Goal: Transaction & Acquisition: Purchase product/service

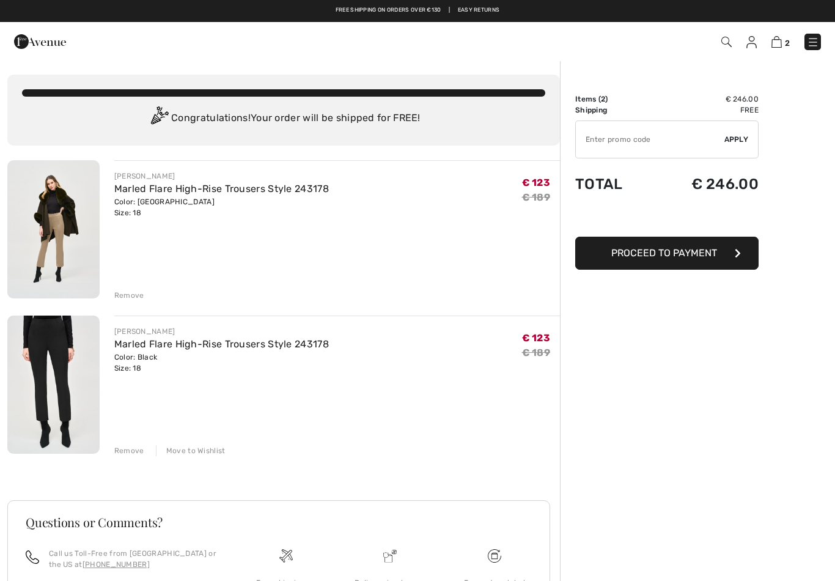
click at [632, 244] on button "Proceed to Payment" at bounding box center [666, 253] width 183 height 33
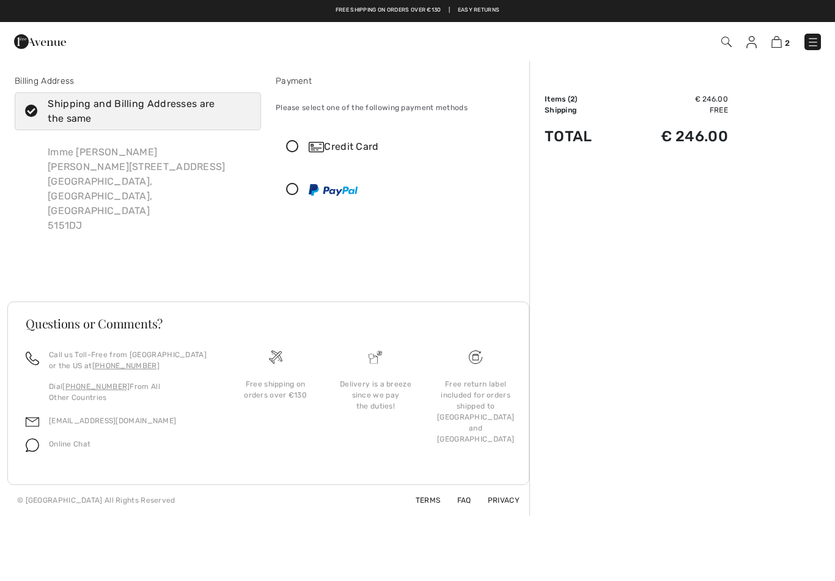
click at [303, 148] on icon at bounding box center [292, 147] width 32 height 13
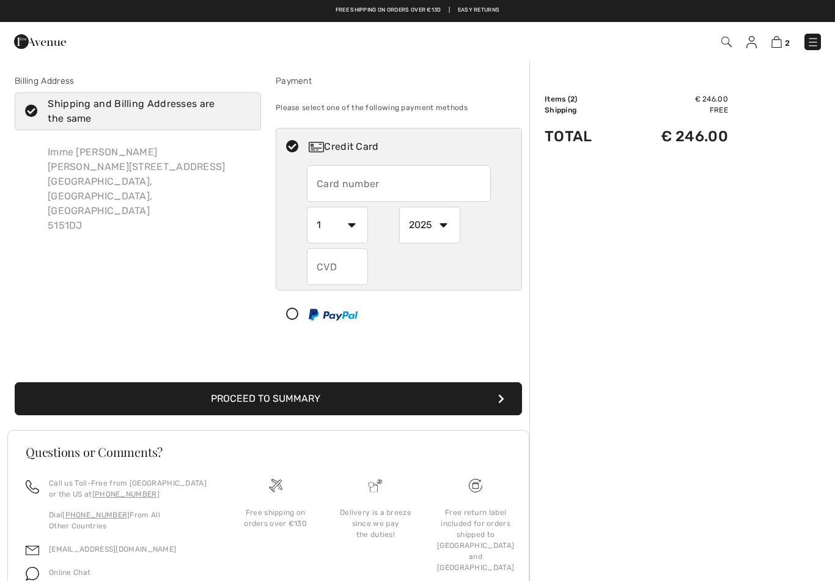
click at [336, 182] on input "text" at bounding box center [399, 183] width 184 height 37
type input "[CREDIT_CARD_NUMBER]"
select select "2"
select select "2029"
click at [324, 266] on input "text" at bounding box center [337, 266] width 61 height 37
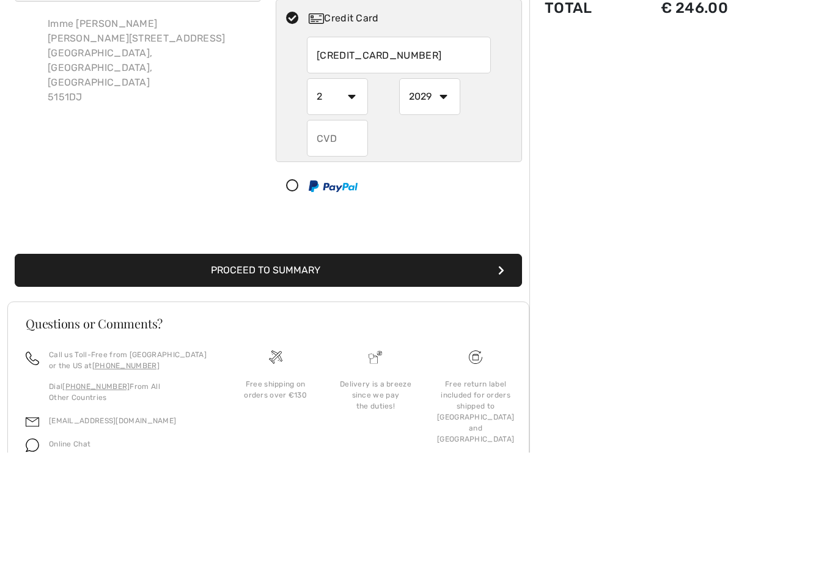
click at [334, 165] on input "[CREDIT_CARD_NUMBER]" at bounding box center [399, 183] width 184 height 37
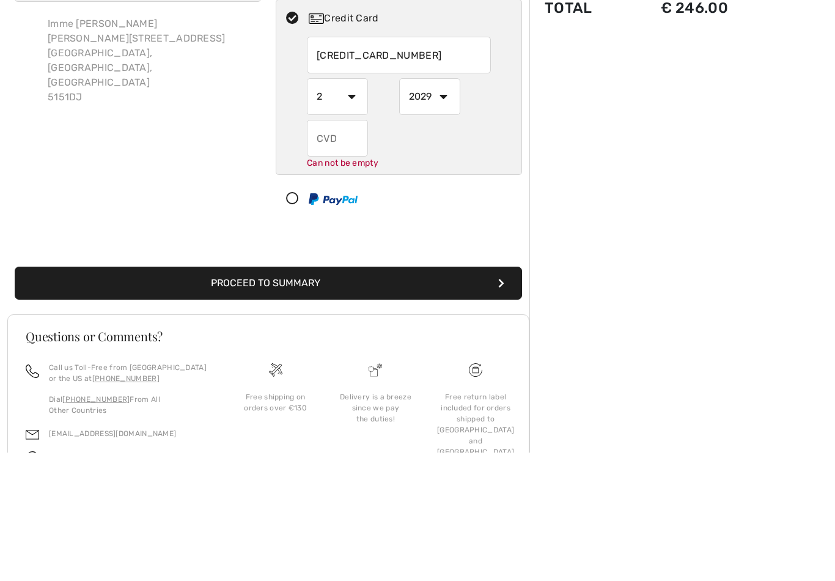
click at [213, 131] on div "Billing Address Shipping and Billing Addresses are the same Imme Bakker [STREET…" at bounding box center [137, 213] width 261 height 276
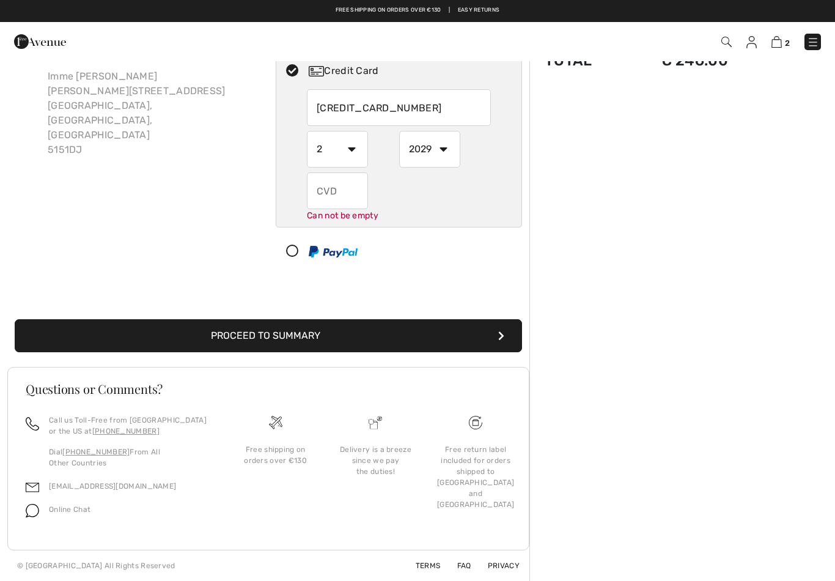
click at [321, 194] on input "text" at bounding box center [337, 190] width 61 height 37
type input "427"
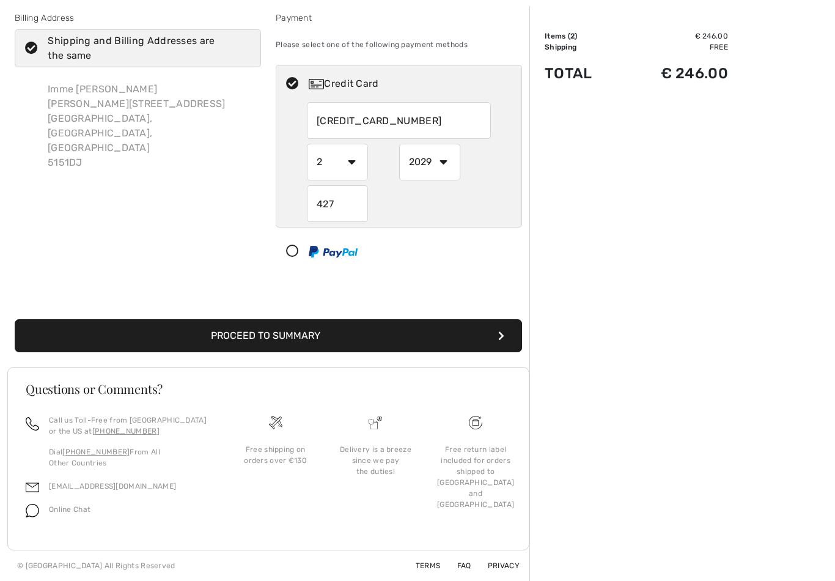
scroll to position [63, 0]
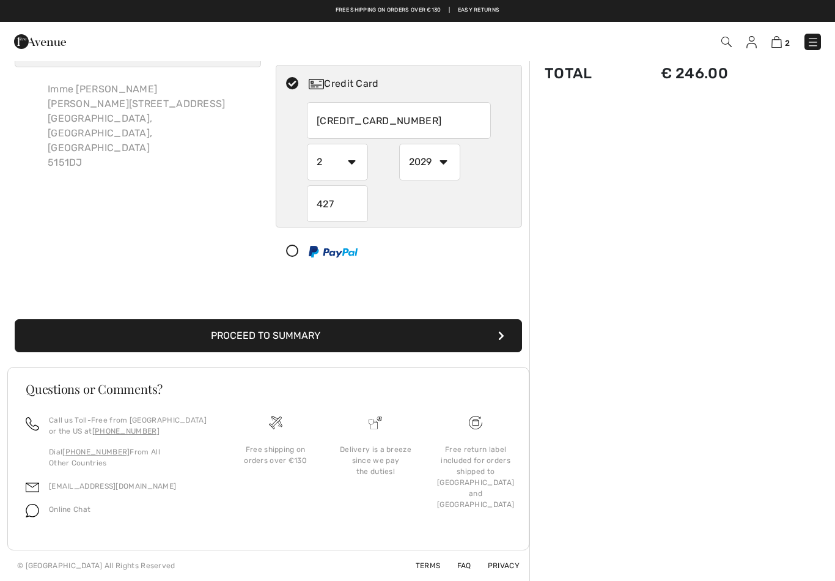
click at [247, 331] on button "Proceed to Summary" at bounding box center [268, 335] width 507 height 33
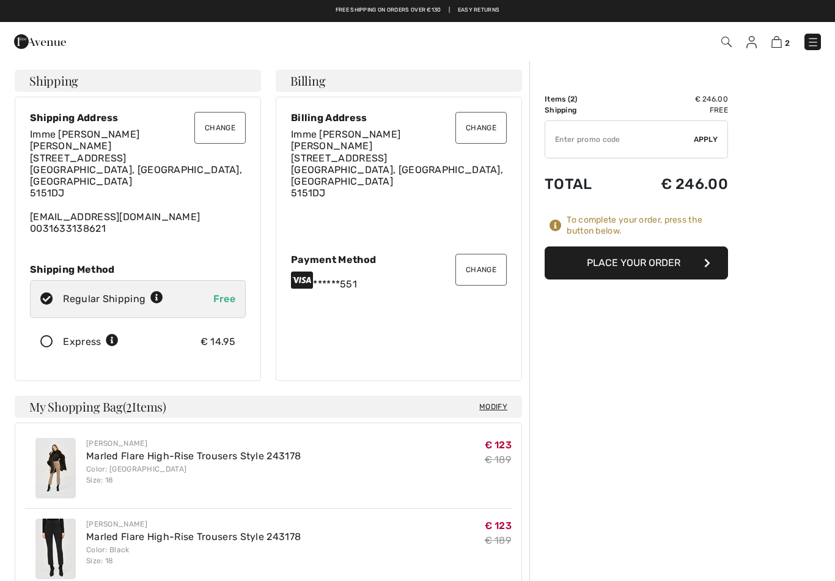
click at [630, 255] on button "Place Your Order" at bounding box center [636, 262] width 183 height 33
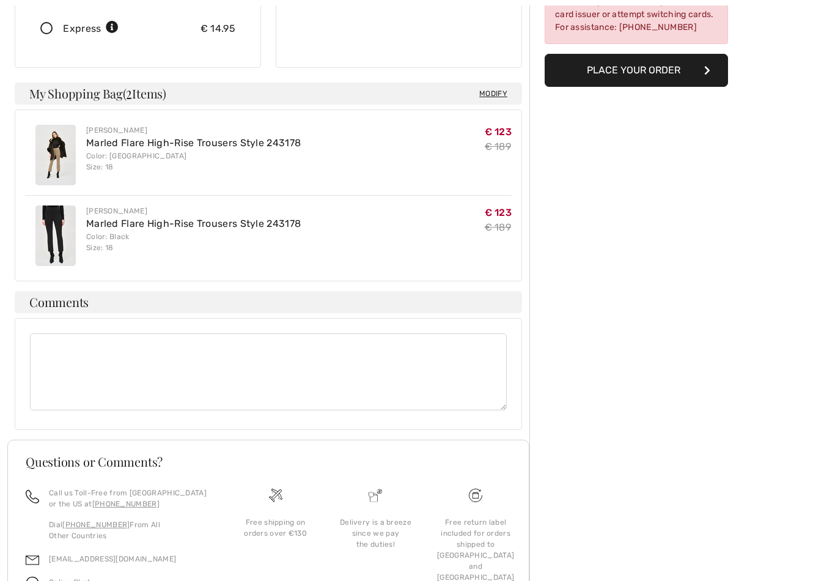
scroll to position [342, 0]
